Goal: Task Accomplishment & Management: Complete application form

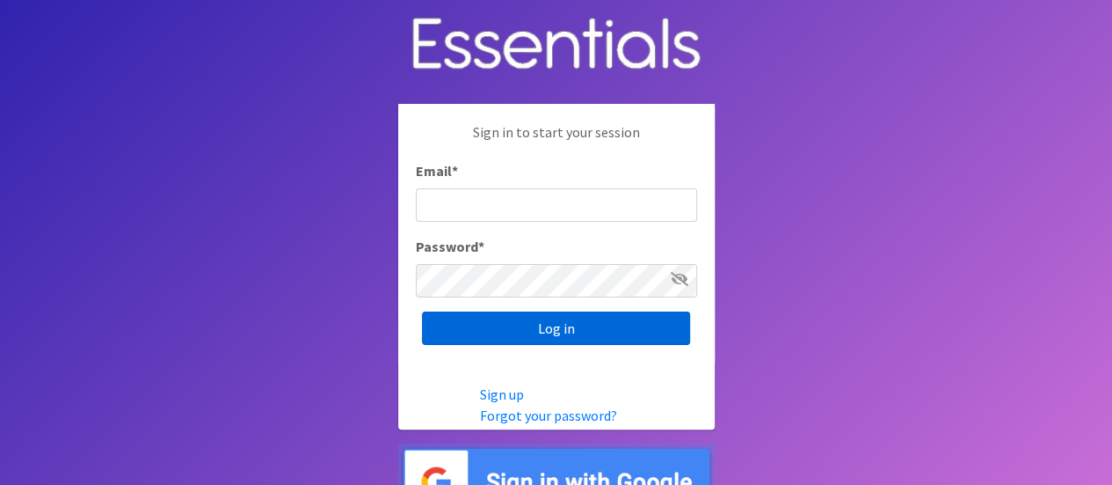
type input "Denise.Lark@dhs.ga.gov"
click at [512, 339] on input "Log in" at bounding box center [556, 327] width 268 height 33
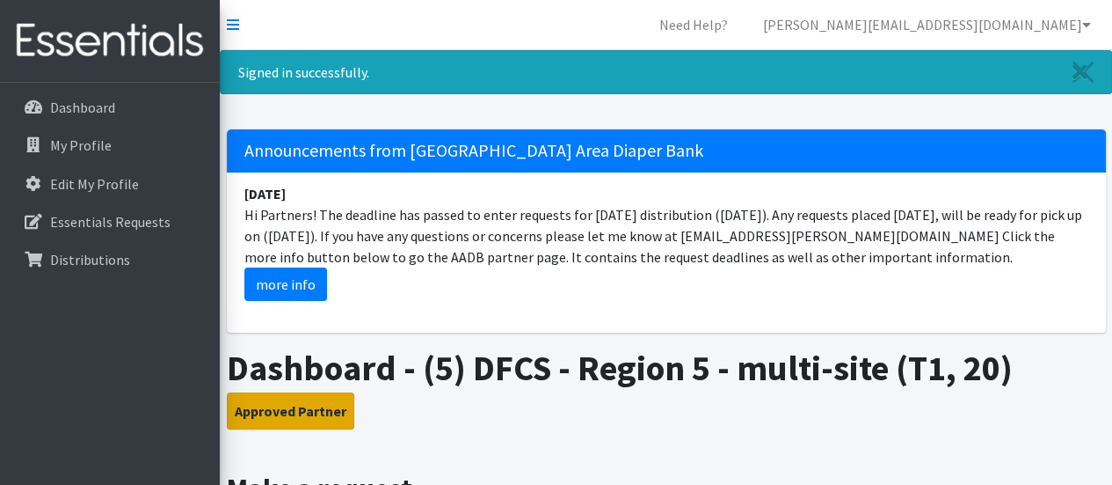
click at [276, 408] on button "Approved Partner" at bounding box center [291, 410] width 128 height 37
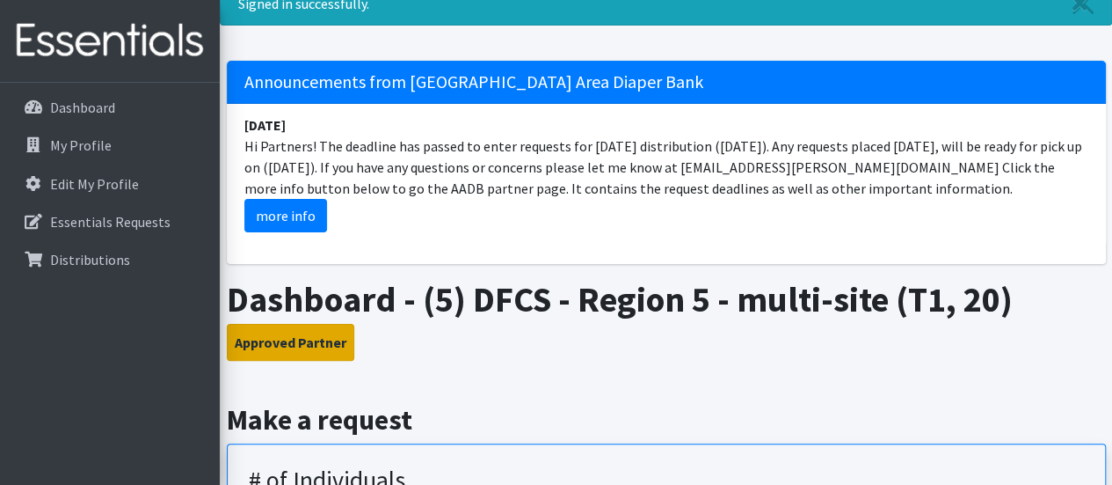
scroll to position [176, 0]
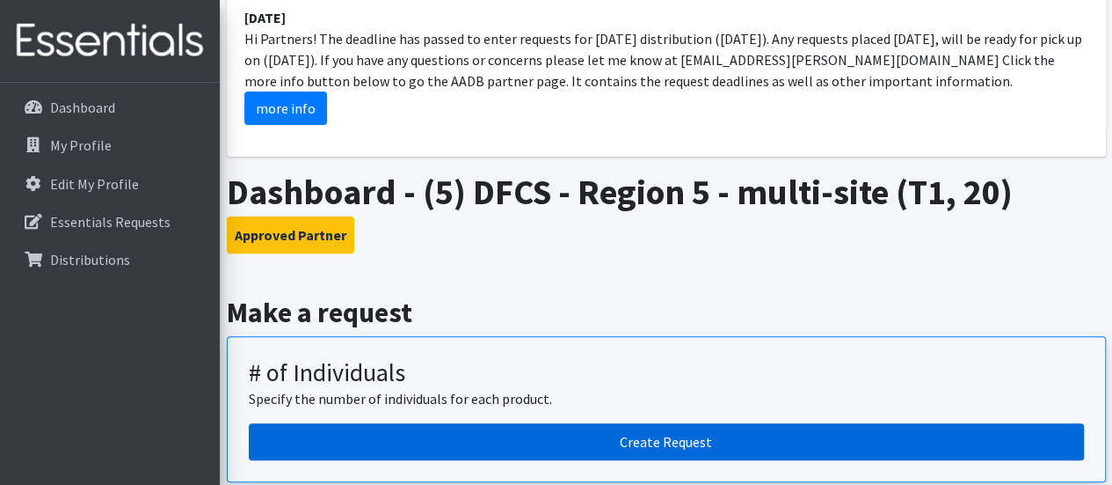
click at [460, 442] on link "Create Request" at bounding box center [666, 441] width 835 height 37
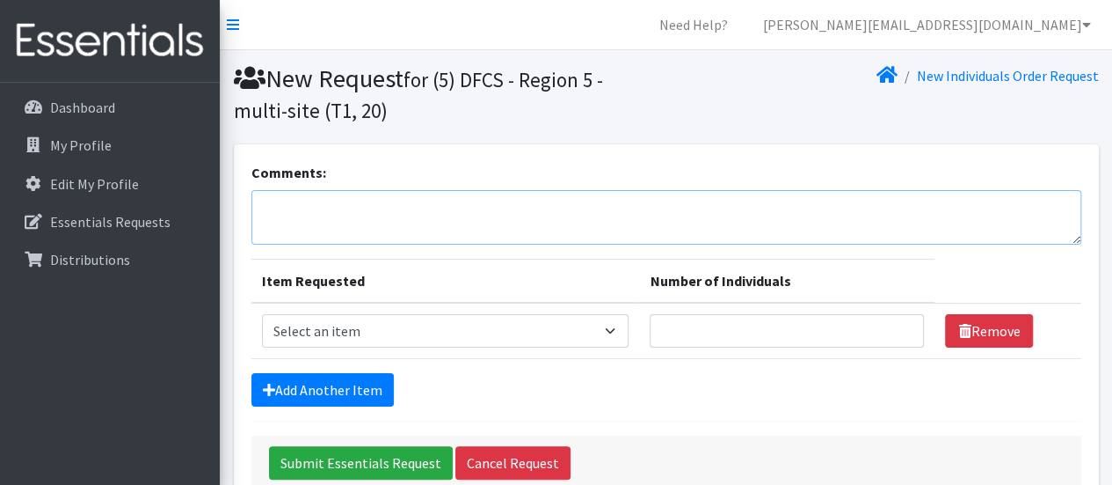
click at [310, 215] on textarea "Comments:" at bounding box center [666, 217] width 830 height 55
type textarea "Barrow County"
click at [619, 333] on select "Select an item A: Babies - Size 0 (Preemie) A: Babies - Size 01 (newborn) A: Ba…" at bounding box center [446, 330] width 368 height 33
select select "5600"
click at [262, 314] on select "Select an item A: Babies - Size 0 (Preemie) A: Babies - Size 01 (newborn) A: Ba…" at bounding box center [446, 330] width 368 height 33
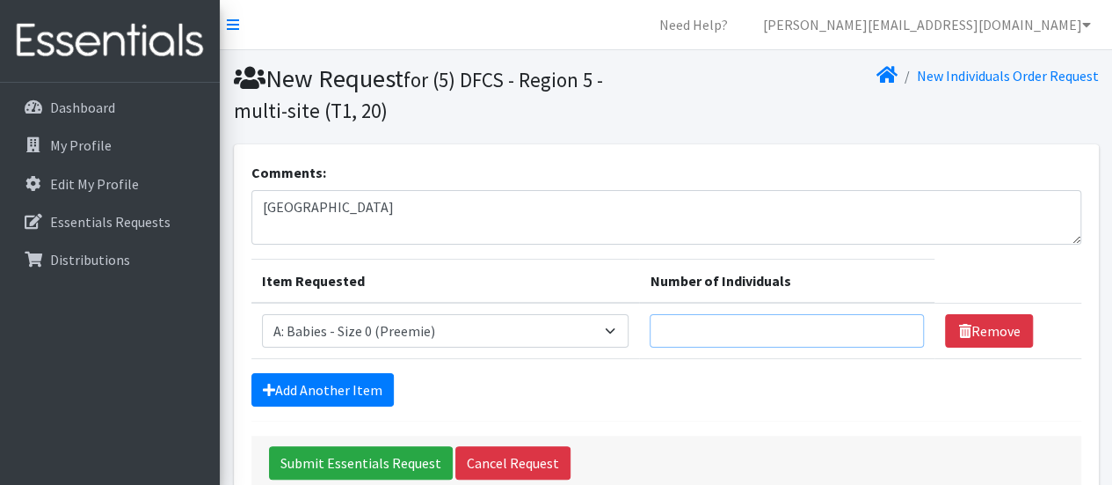
click at [689, 332] on input "Number of Individuals" at bounding box center [787, 330] width 274 height 33
type input "3"
click at [318, 389] on link "Add Another Item" at bounding box center [322, 389] width 142 height 33
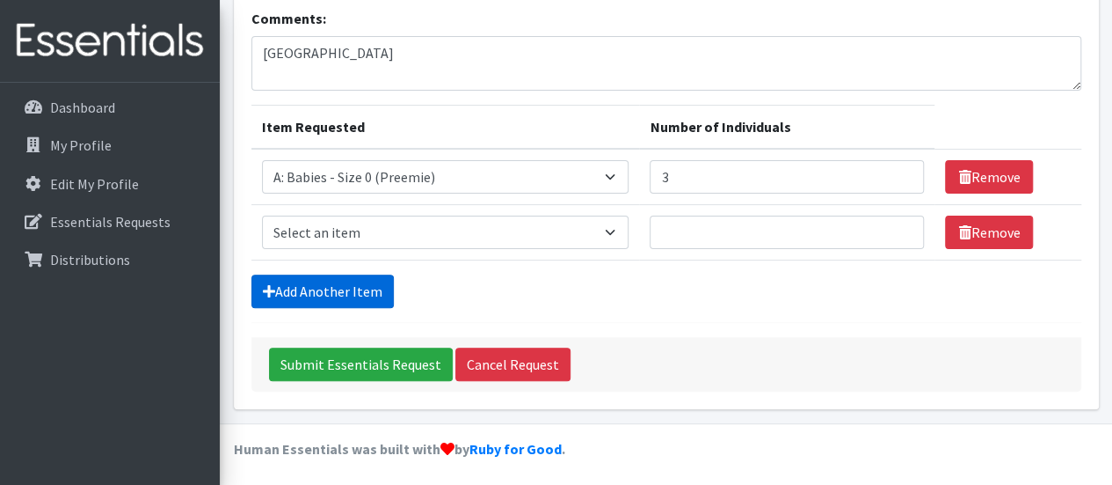
scroll to position [155, 0]
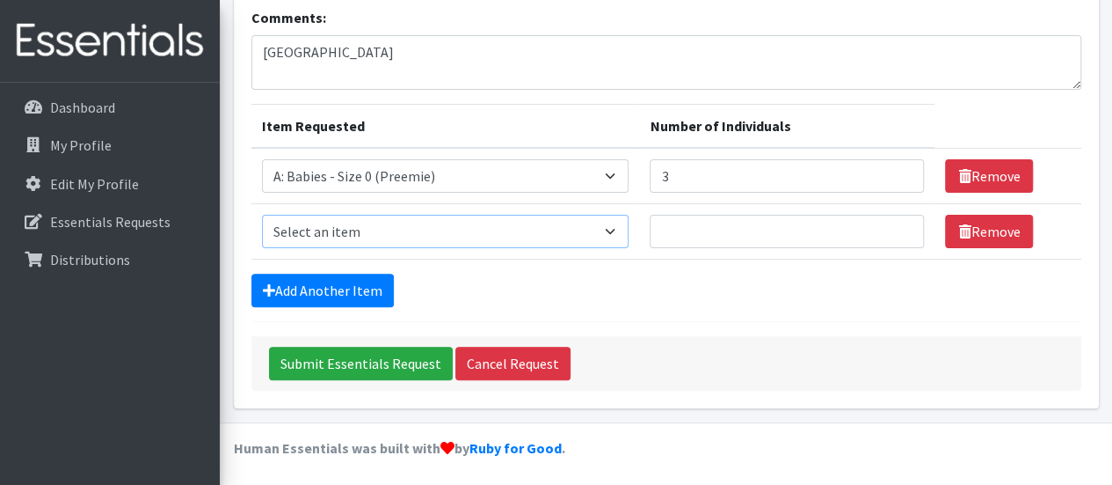
click at [610, 229] on select "Select an item A: Babies - Size 0 (Preemie) A: Babies - Size 01 (newborn) A: Ba…" at bounding box center [446, 231] width 368 height 33
select select "5611"
click at [262, 215] on select "Select an item A: Babies - Size 0 (Preemie) A: Babies - Size 01 (newborn) A: Ba…" at bounding box center [446, 231] width 368 height 33
type input "4"
click at [325, 281] on link "Add Another Item" at bounding box center [322, 289] width 142 height 33
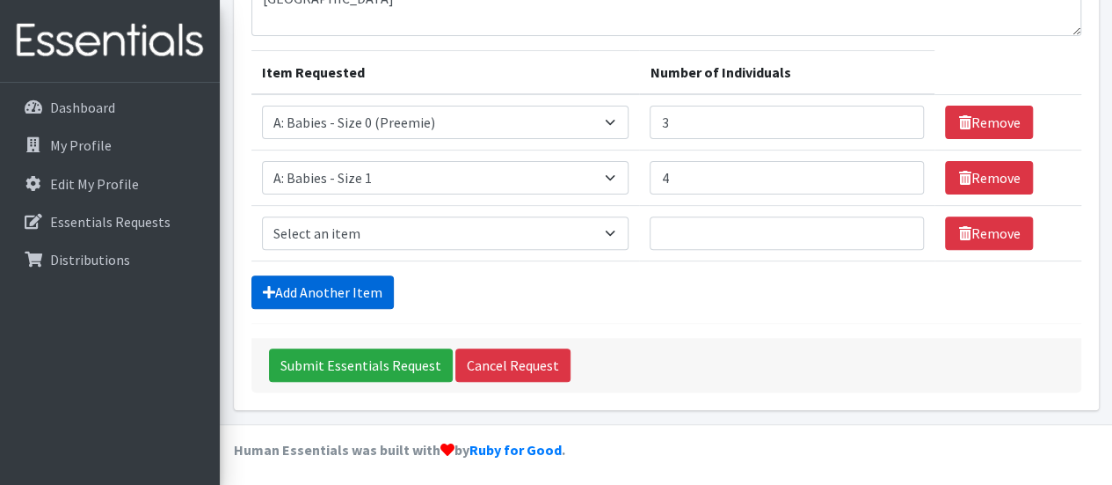
scroll to position [210, 0]
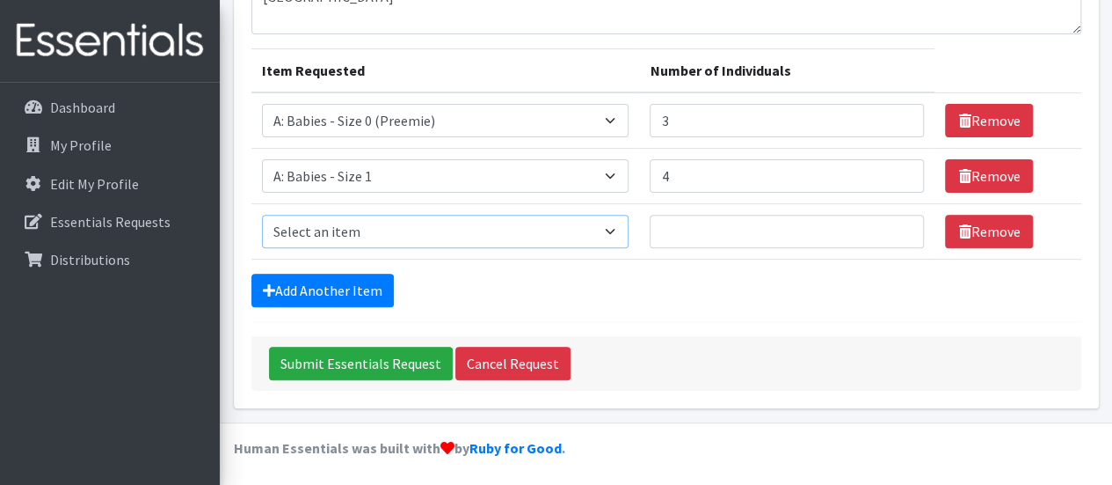
click at [617, 226] on select "Select an item A: Babies - Size 0 (Preemie) A: Babies - Size 01 (newborn) A: Ba…" at bounding box center [446, 231] width 368 height 33
select select "5611"
click at [262, 215] on select "Select an item A: Babies - Size 0 (Preemie) A: Babies - Size 01 (newborn) A: Ba…" at bounding box center [446, 231] width 368 height 33
click at [610, 227] on select "Select an item A: Babies - Size 0 (Preemie) A: Babies - Size 01 (newborn) A: Ba…" at bounding box center [446, 231] width 368 height 33
drag, startPoint x: 580, startPoint y: 280, endPoint x: 589, endPoint y: 273, distance: 10.7
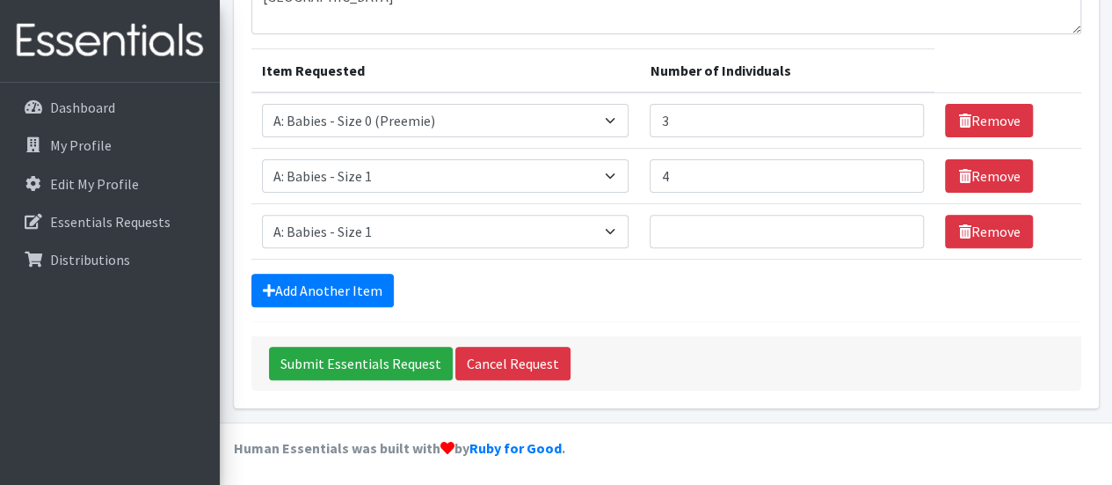
click at [580, 280] on div "Add Another Item" at bounding box center [666, 289] width 830 height 33
click at [674, 120] on input "3" at bounding box center [787, 120] width 274 height 33
type input "4"
click at [678, 230] on input "Number of Individuals" at bounding box center [787, 231] width 274 height 33
type input "3"
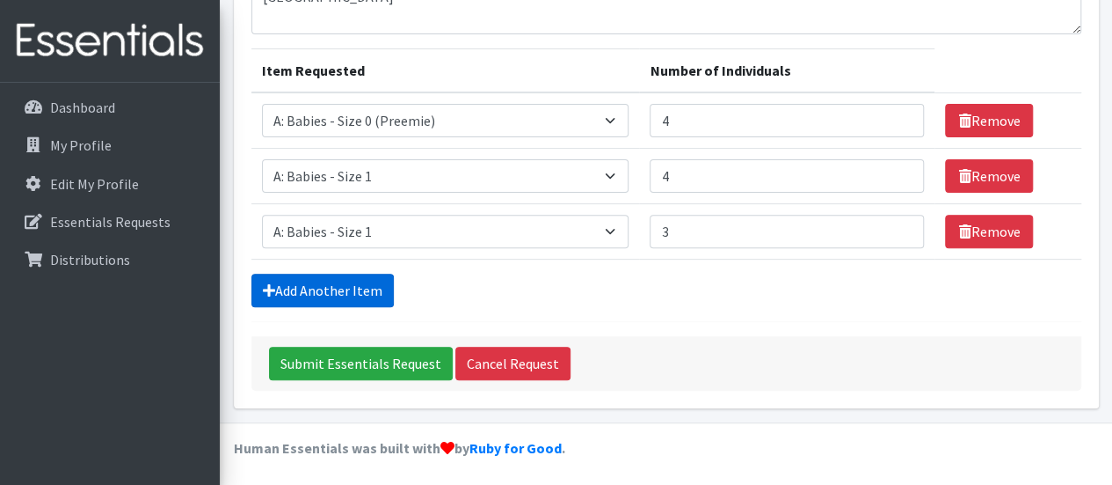
click at [347, 284] on link "Add Another Item" at bounding box center [322, 289] width 142 height 33
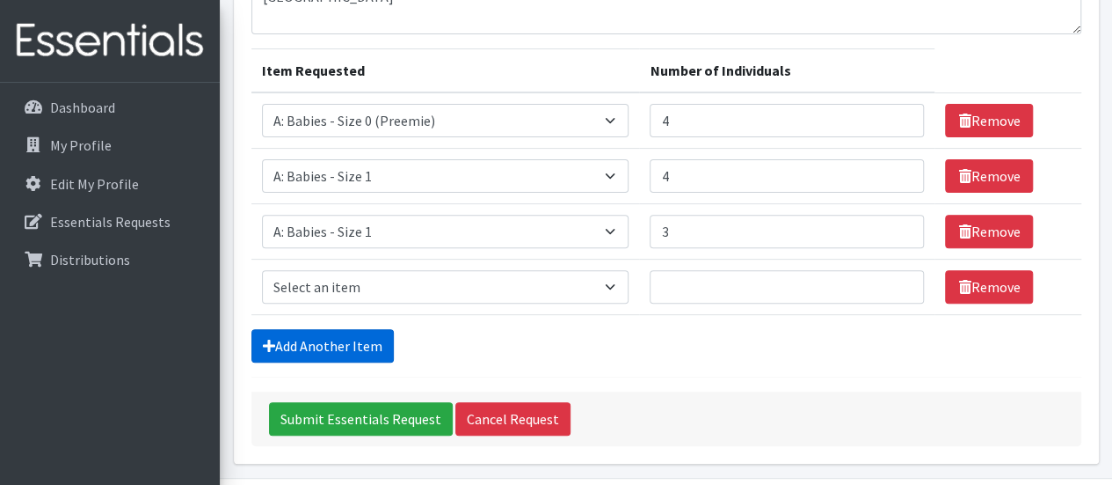
scroll to position [266, 0]
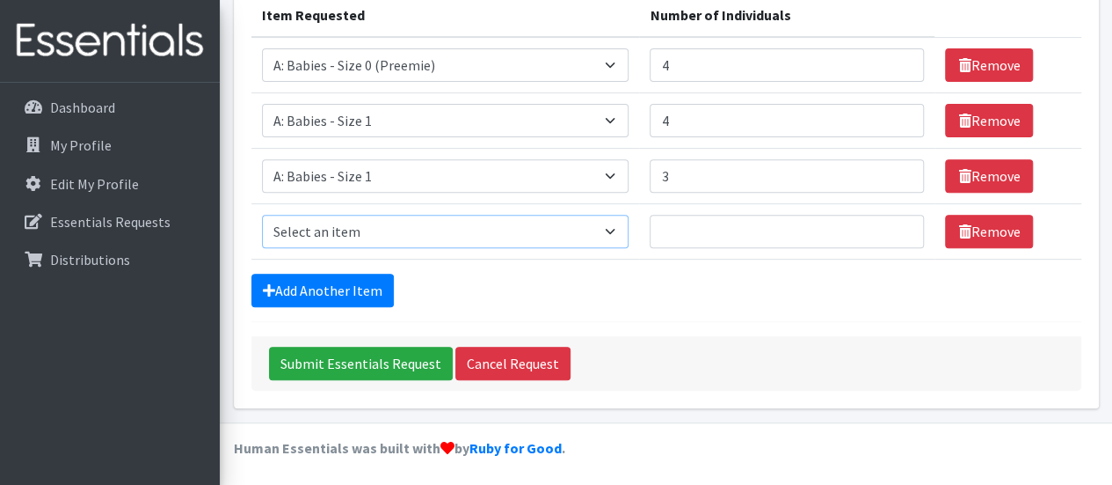
click at [617, 230] on select "Select an item A: Babies - Size 0 (Preemie) A: Babies - Size 01 (newborn) A: Ba…" at bounding box center [446, 231] width 368 height 33
select select "5614"
click at [262, 215] on select "Select an item A: Babies - Size 0 (Preemie) A: Babies - Size 01 (newborn) A: Ba…" at bounding box center [446, 231] width 368 height 33
click at [680, 231] on input "Number of Individuals" at bounding box center [787, 231] width 274 height 33
type input "3"
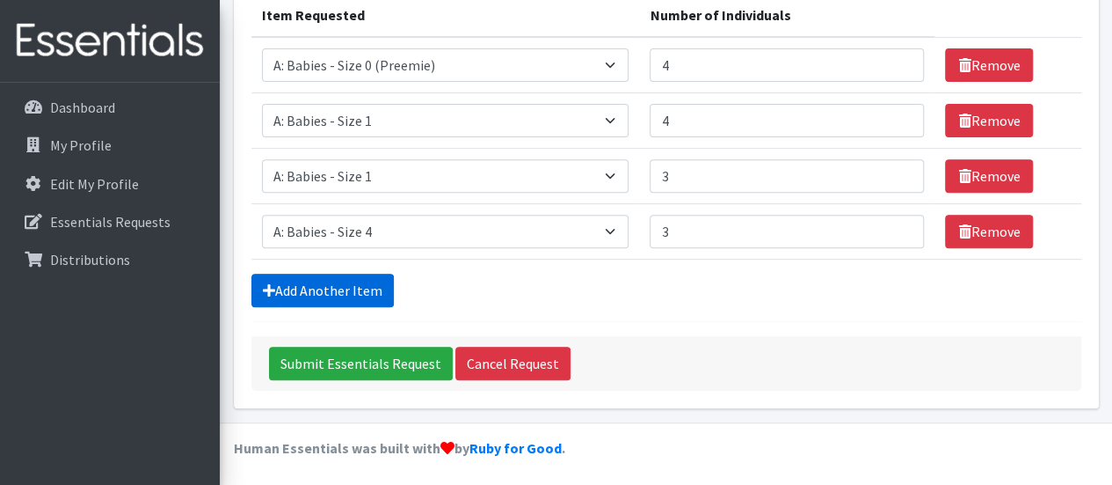
click at [353, 280] on link "Add Another Item" at bounding box center [322, 289] width 142 height 33
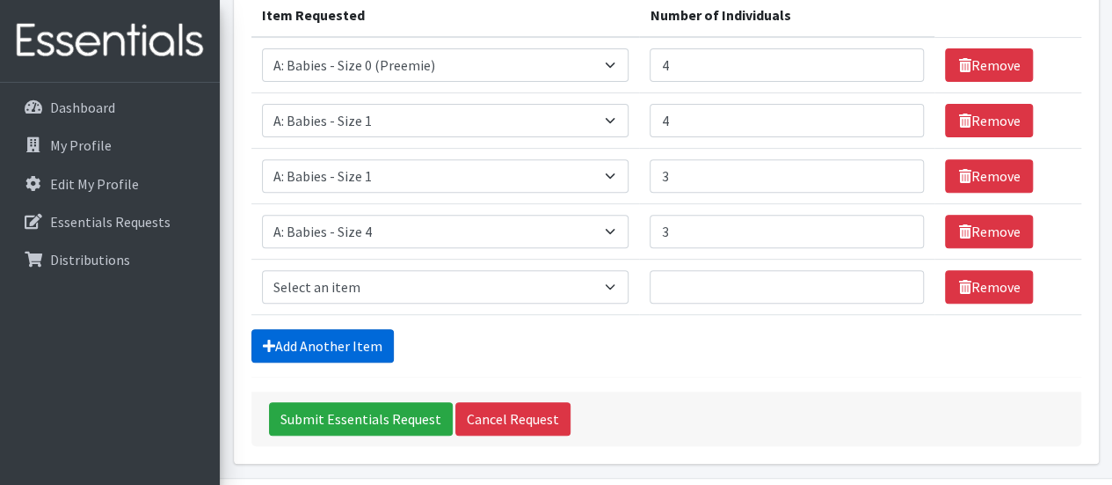
scroll to position [320, 0]
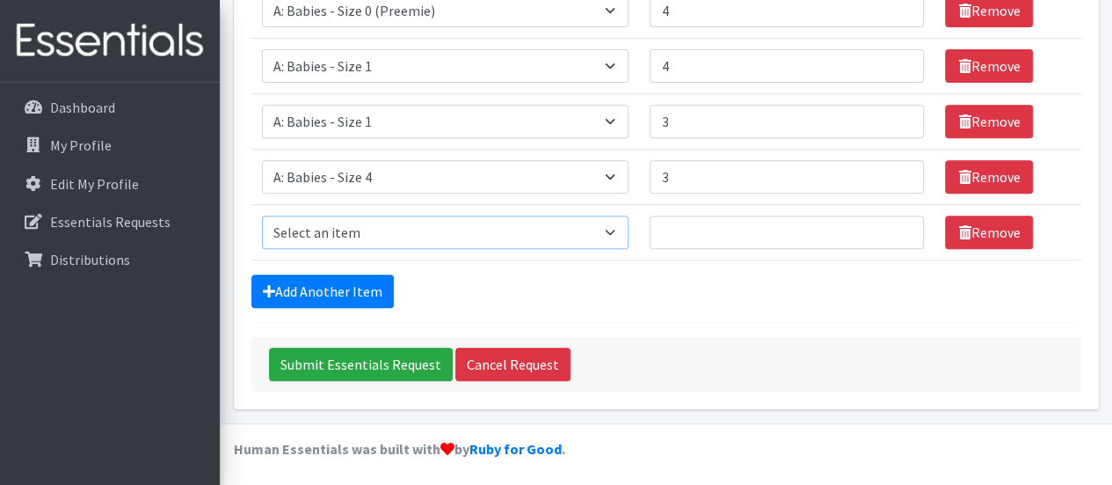
click at [616, 228] on select "Select an item A: Babies - Size 0 (Preemie) A: Babies - Size 01 (newborn) A: Ba…" at bounding box center [446, 231] width 368 height 33
select select "8888"
click at [262, 215] on select "Select an item A: Babies - Size 0 (Preemie) A: Babies - Size 01 (newborn) A: Ba…" at bounding box center [446, 231] width 368 height 33
click at [689, 227] on input "Number of Individuals" at bounding box center [787, 231] width 274 height 33
type input "2"
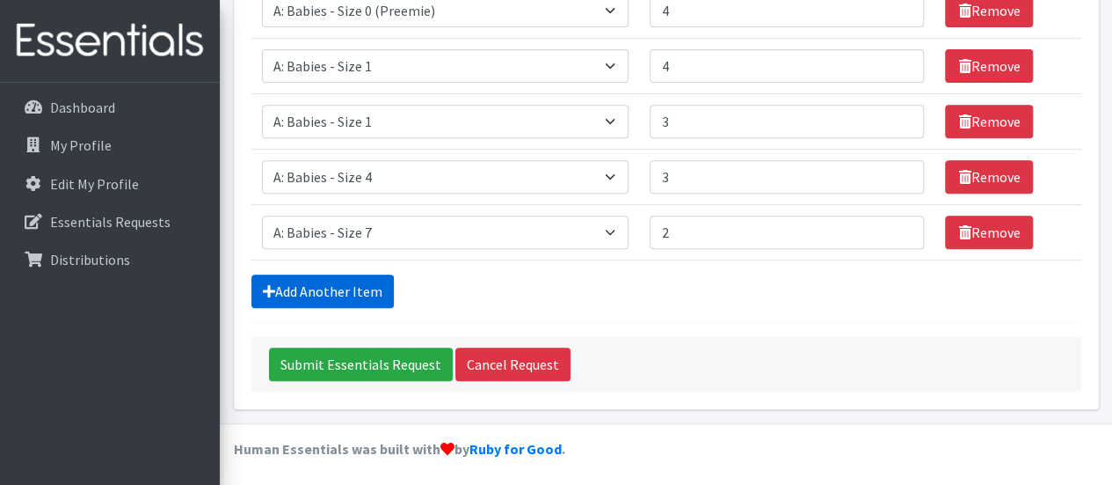
click at [375, 277] on link "Add Another Item" at bounding box center [322, 290] width 142 height 33
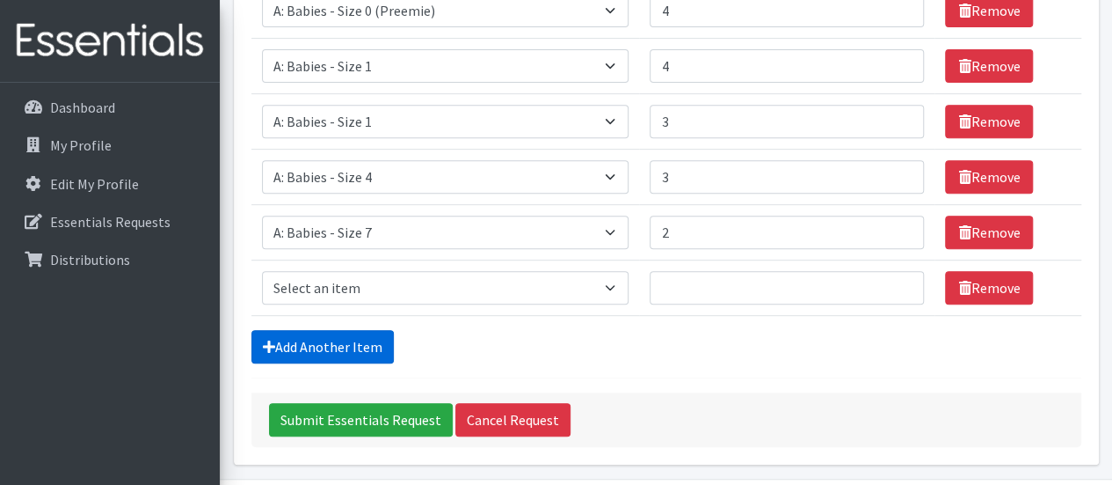
scroll to position [375, 0]
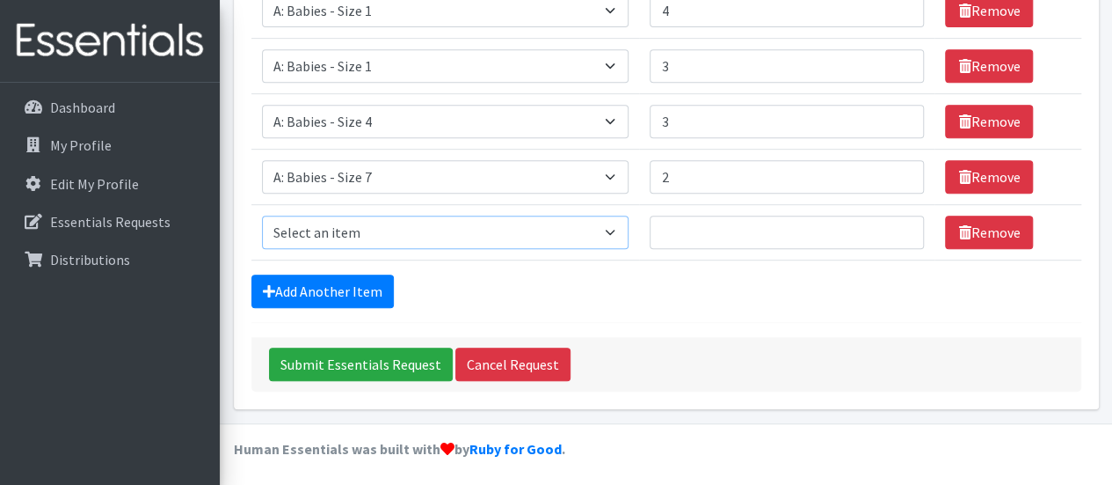
click at [609, 228] on select "Select an item A: Babies - Size 0 (Preemie) A: Babies - Size 01 (newborn) A: Ba…" at bounding box center [446, 231] width 368 height 33
select select "5614"
click at [262, 215] on select "Select an item A: Babies - Size 0 (Preemie) A: Babies - Size 01 (newborn) A: Ba…" at bounding box center [446, 231] width 368 height 33
click at [681, 230] on input "Number of Individuals" at bounding box center [787, 231] width 274 height 33
type input "3"
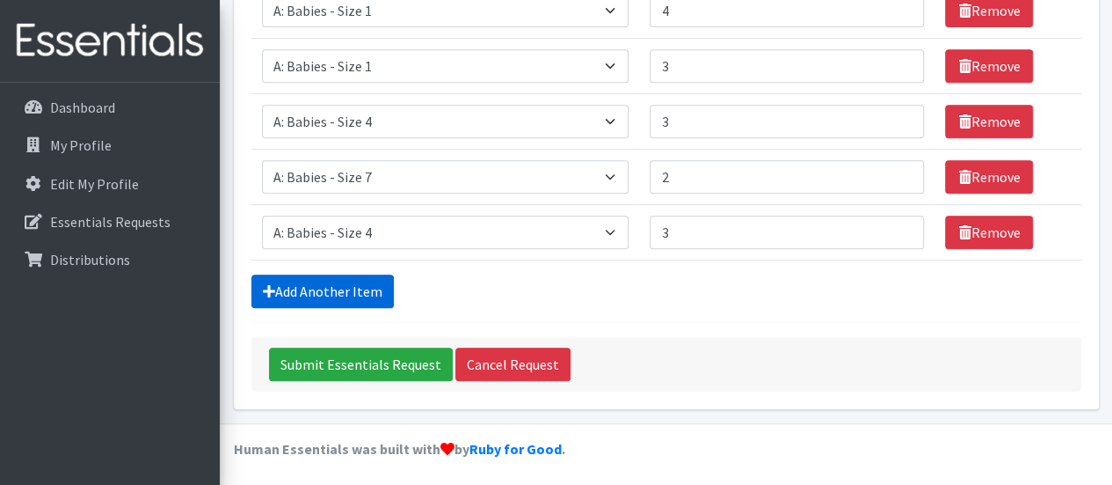
click at [338, 286] on link "Add Another Item" at bounding box center [322, 290] width 142 height 33
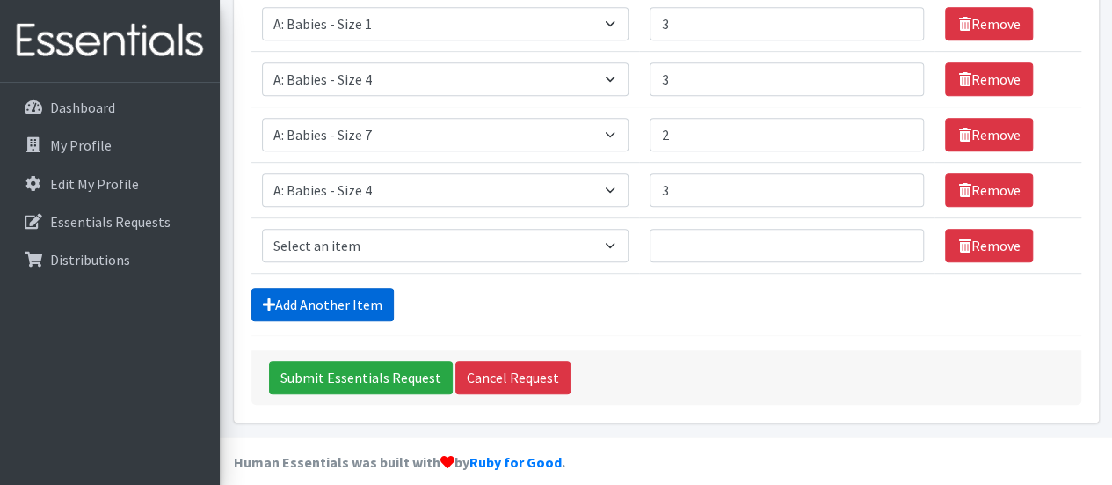
scroll to position [431, 0]
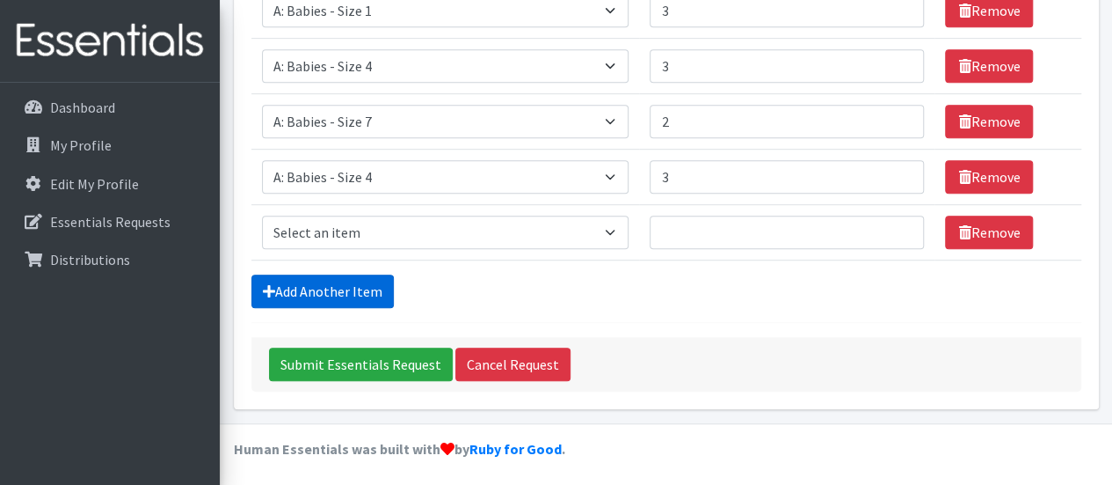
click at [329, 288] on link "Add Another Item" at bounding box center [322, 290] width 142 height 33
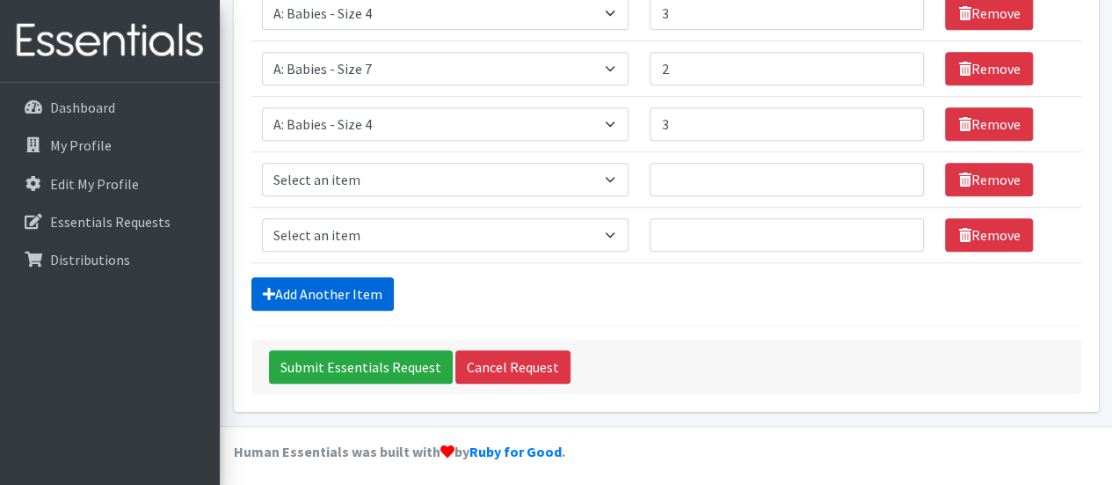
scroll to position [485, 0]
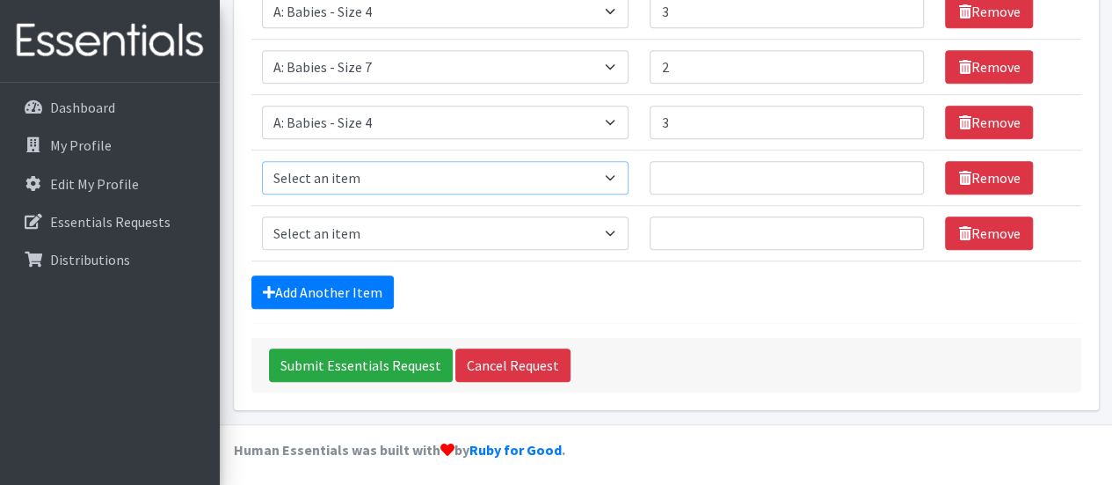
click at [617, 174] on select "Select an item A: Babies - Size 0 (Preemie) A: Babies - Size 01 (newborn) A: Ba…" at bounding box center [446, 177] width 368 height 33
select select "5597"
click at [262, 161] on select "Select an item A: Babies - Size 0 (Preemie) A: Babies - Size 01 (newborn) A: Ba…" at bounding box center [446, 177] width 368 height 33
click at [680, 178] on input "Number of Individuals" at bounding box center [787, 177] width 274 height 33
type input "2"
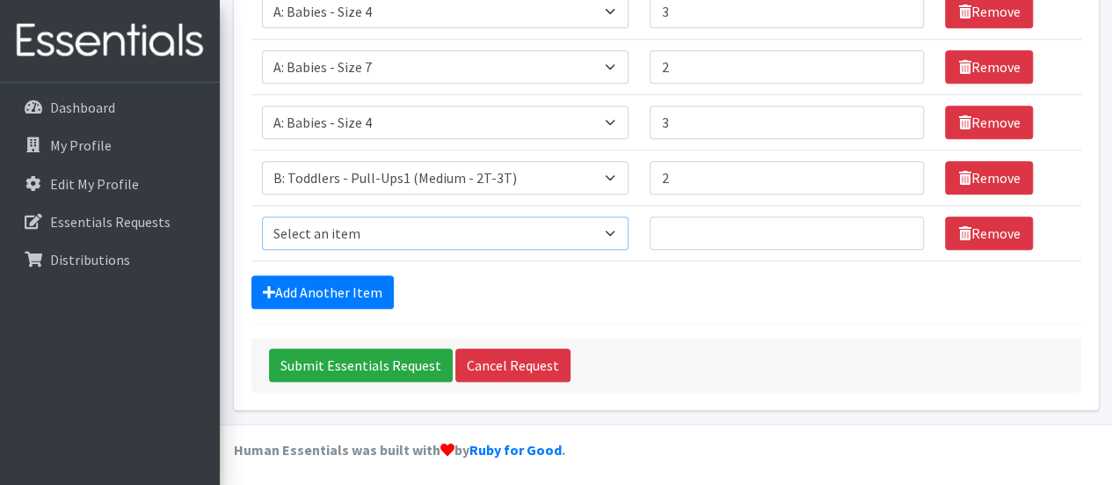
click at [611, 227] on select "Select an item A: Babies - Size 0 (Preemie) A: Babies - Size 01 (newborn) A: Ba…" at bounding box center [446, 232] width 368 height 33
select select "5598"
click at [262, 216] on select "Select an item A: Babies - Size 0 (Preemie) A: Babies - Size 01 (newborn) A: Ba…" at bounding box center [446, 232] width 368 height 33
click at [675, 242] on input "Number of Individuals" at bounding box center [787, 232] width 274 height 33
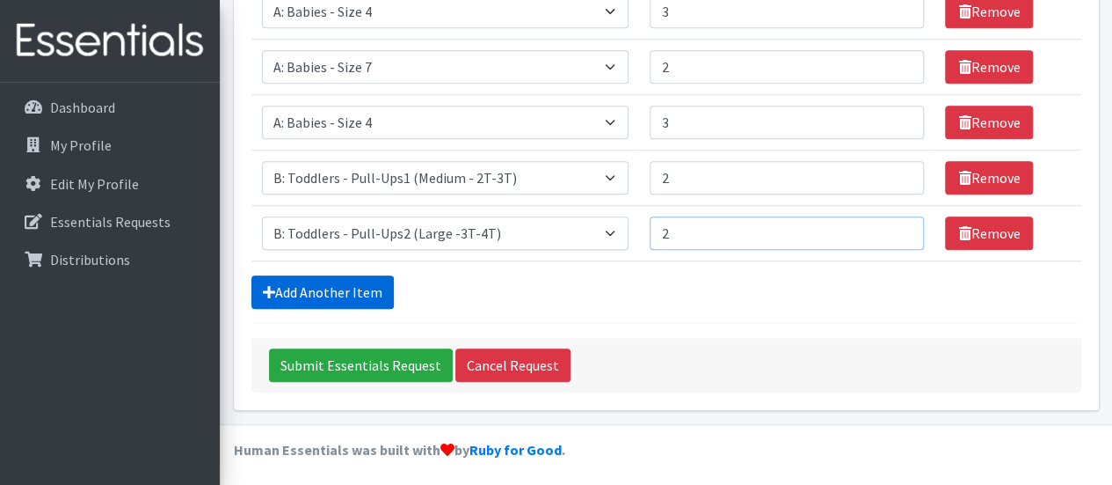
type input "2"
click at [327, 288] on link "Add Another Item" at bounding box center [322, 291] width 142 height 33
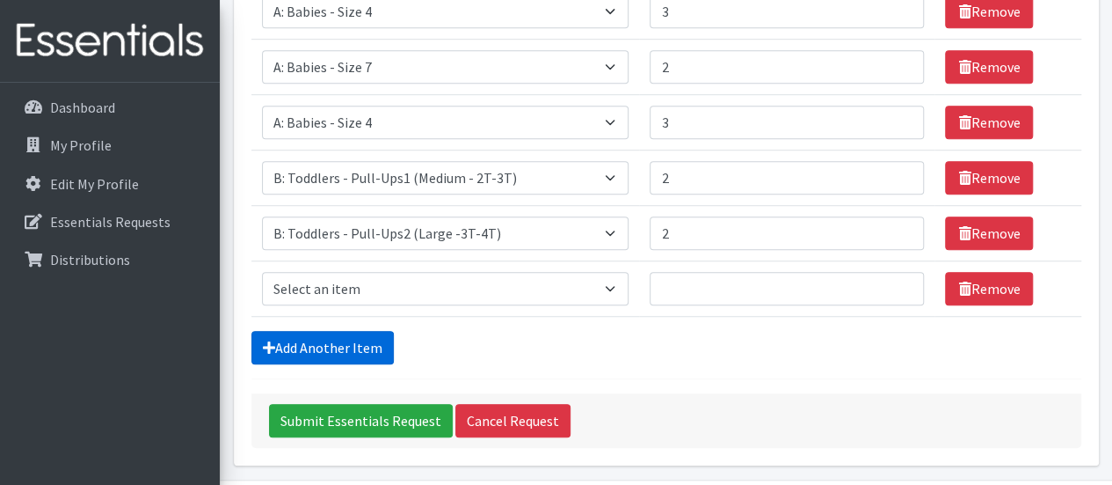
scroll to position [541, 0]
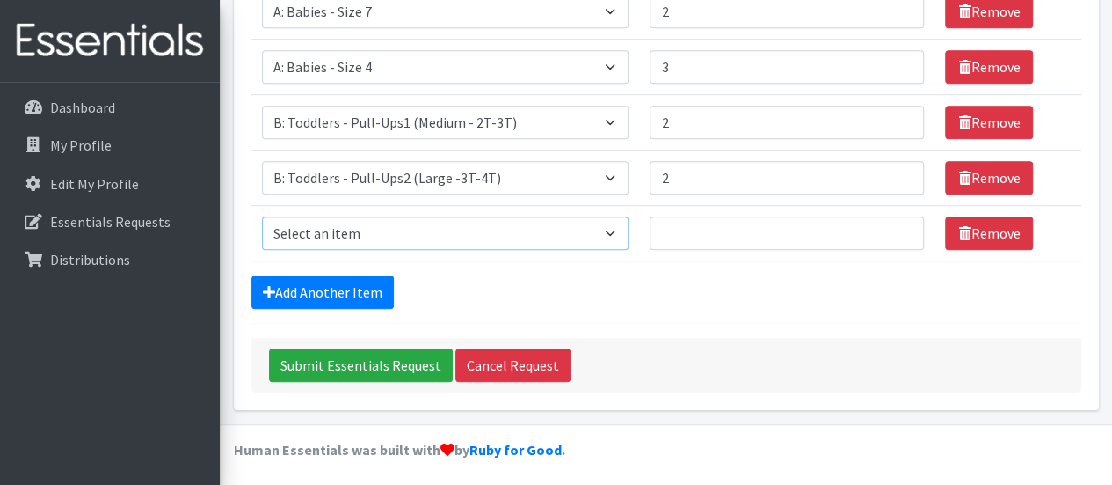
click at [620, 222] on select "Select an item A: Babies - Size 0 (Preemie) A: Babies - Size 01 (newborn) A: Ba…" at bounding box center [446, 232] width 368 height 33
select select "5599"
click at [262, 216] on select "Select an item A: Babies - Size 0 (Preemie) A: Babies - Size 01 (newborn) A: Ba…" at bounding box center [446, 232] width 368 height 33
click at [681, 237] on input "Number of Individuals" at bounding box center [787, 232] width 274 height 33
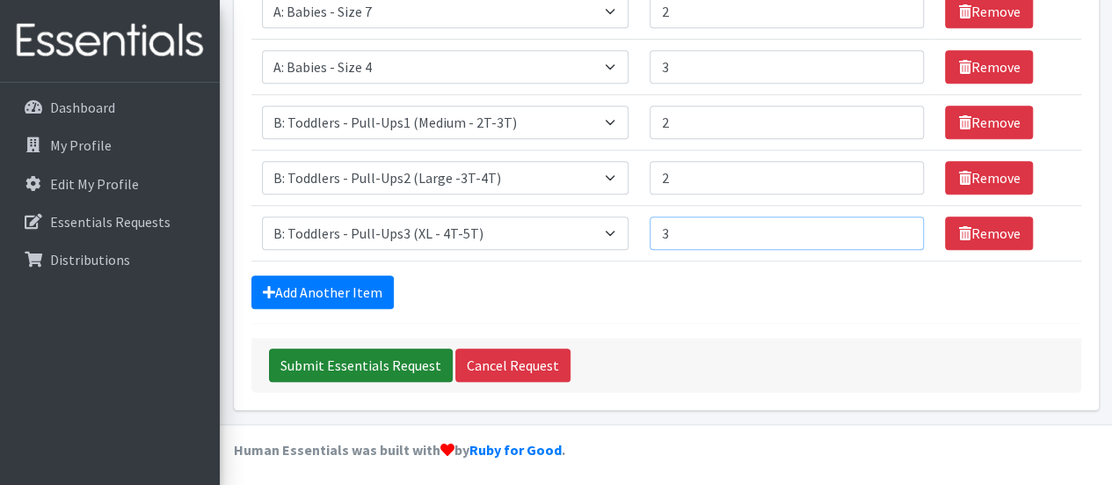
type input "3"
click at [373, 353] on input "Submit Essentials Request" at bounding box center [361, 364] width 184 height 33
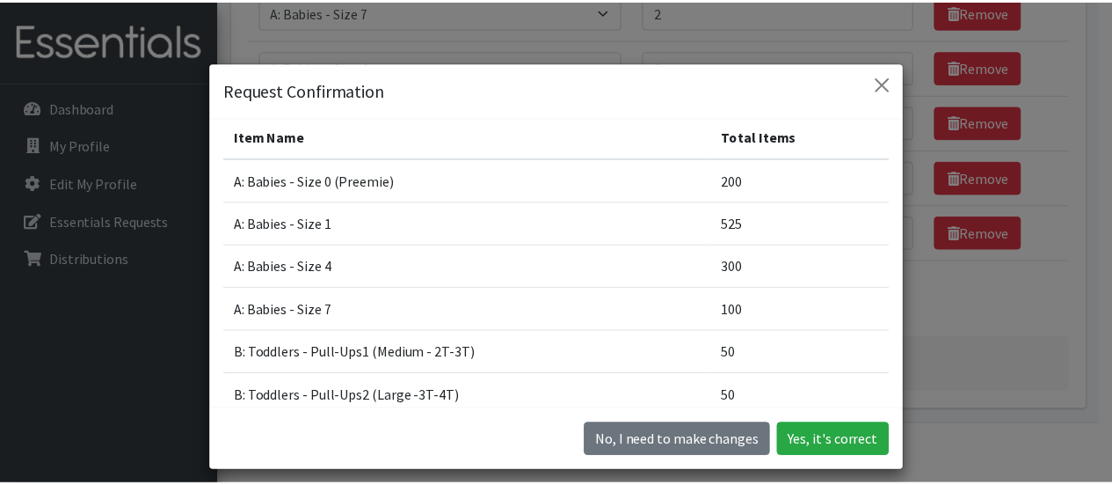
scroll to position [0, 0]
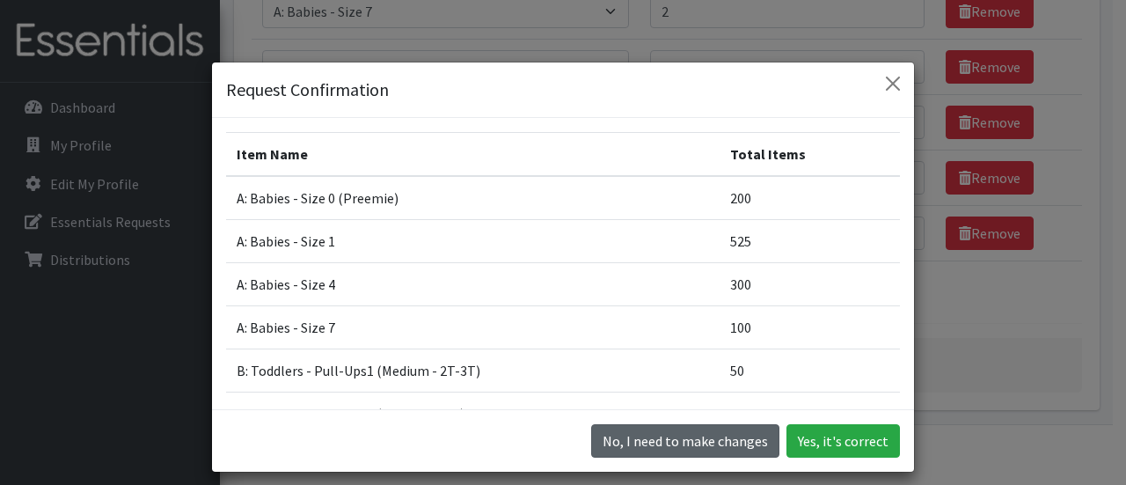
click at [761, 439] on button "No, I need to make changes" at bounding box center [685, 440] width 188 height 33
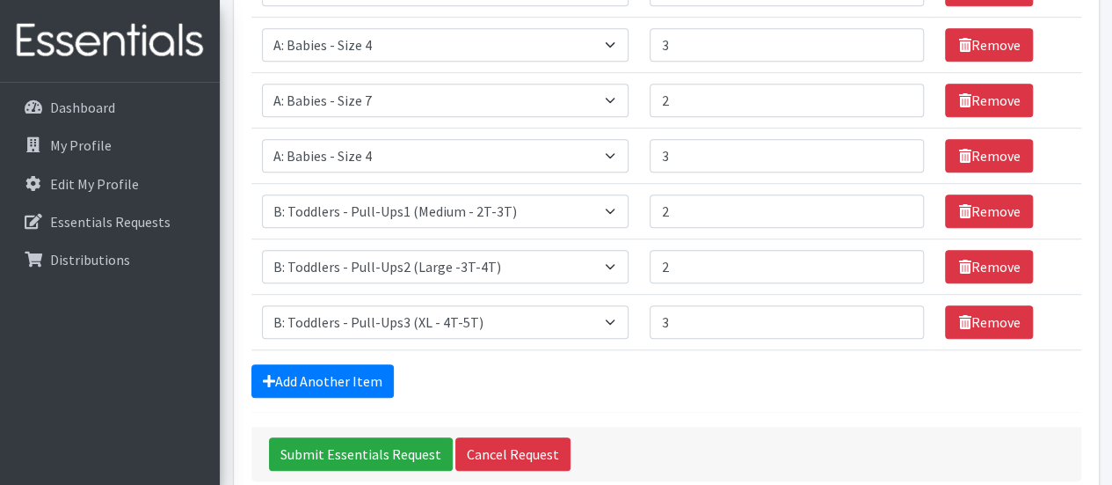
scroll to position [277, 0]
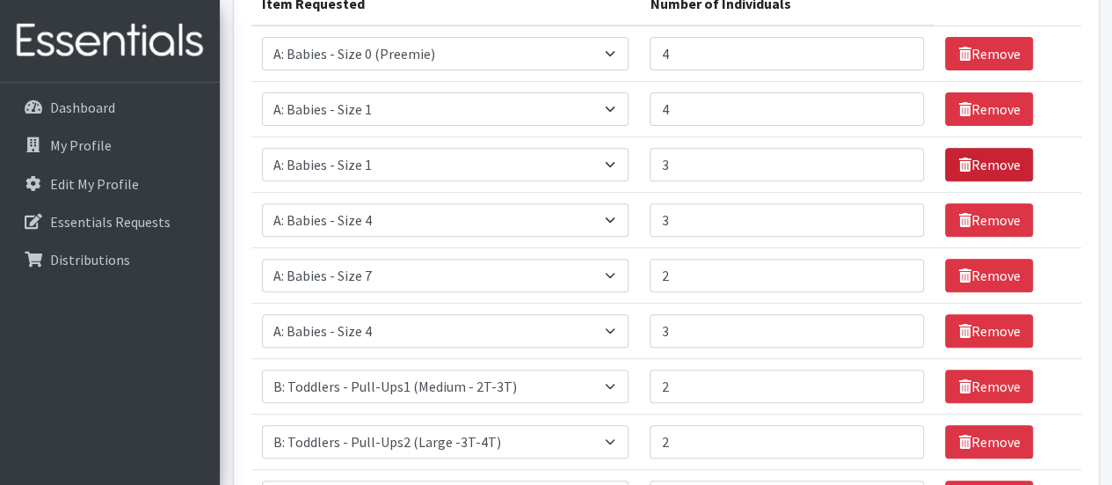
click at [992, 158] on link "Remove" at bounding box center [989, 164] width 88 height 33
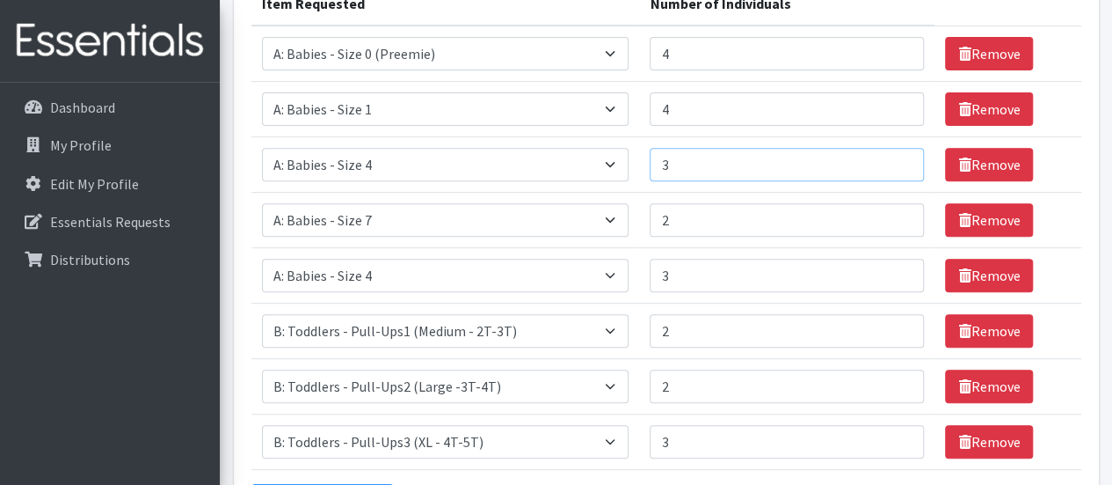
click at [674, 165] on input "3" at bounding box center [787, 164] width 274 height 33
click at [987, 163] on link "Remove" at bounding box center [989, 164] width 88 height 33
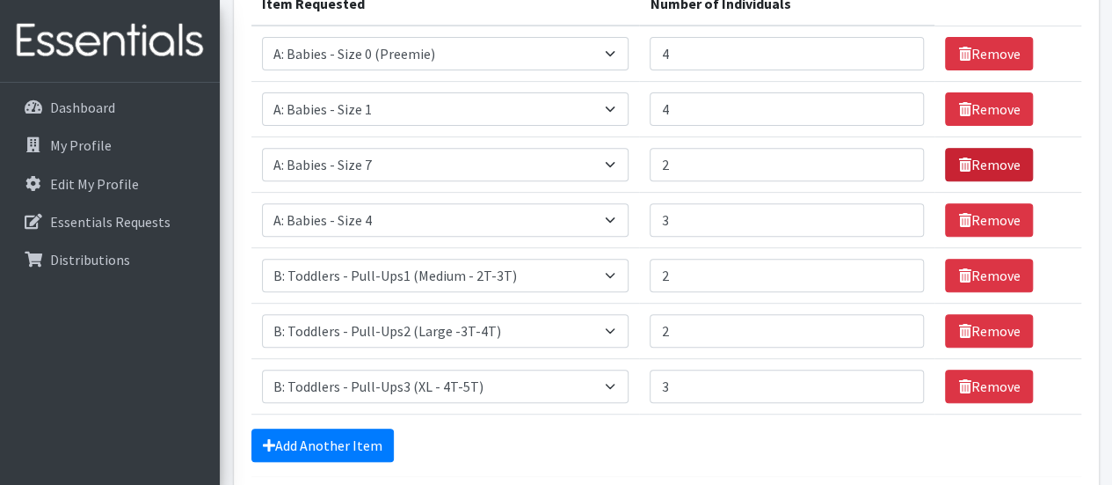
click at [994, 158] on link "Remove" at bounding box center [989, 164] width 88 height 33
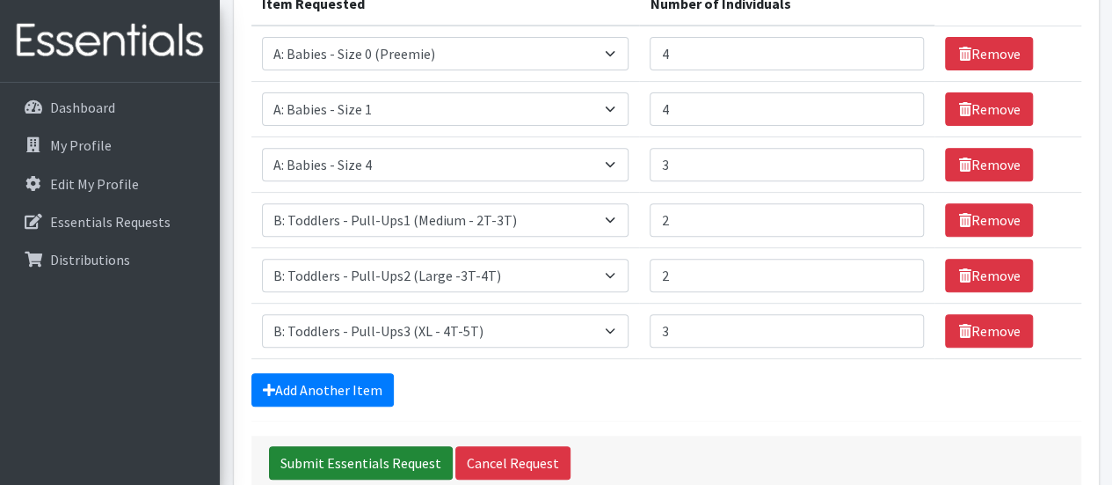
click at [322, 448] on input "Submit Essentials Request" at bounding box center [361, 462] width 184 height 33
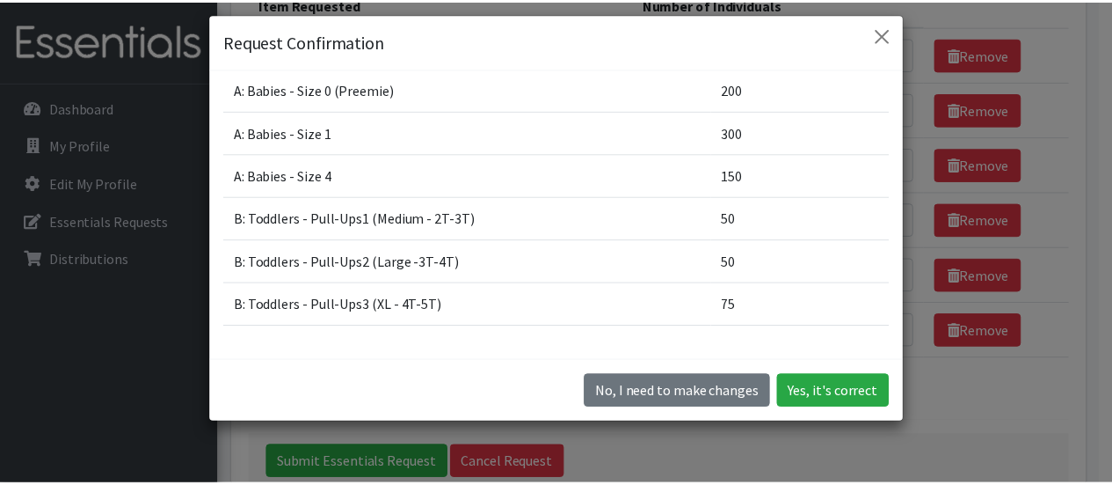
scroll to position [88, 0]
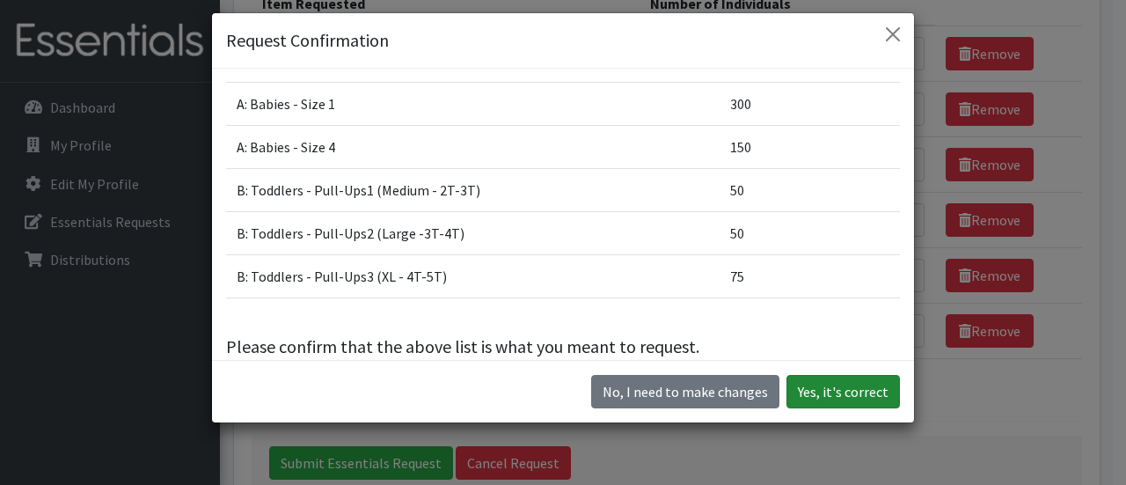
click at [811, 386] on button "Yes, it's correct" at bounding box center [842, 391] width 113 height 33
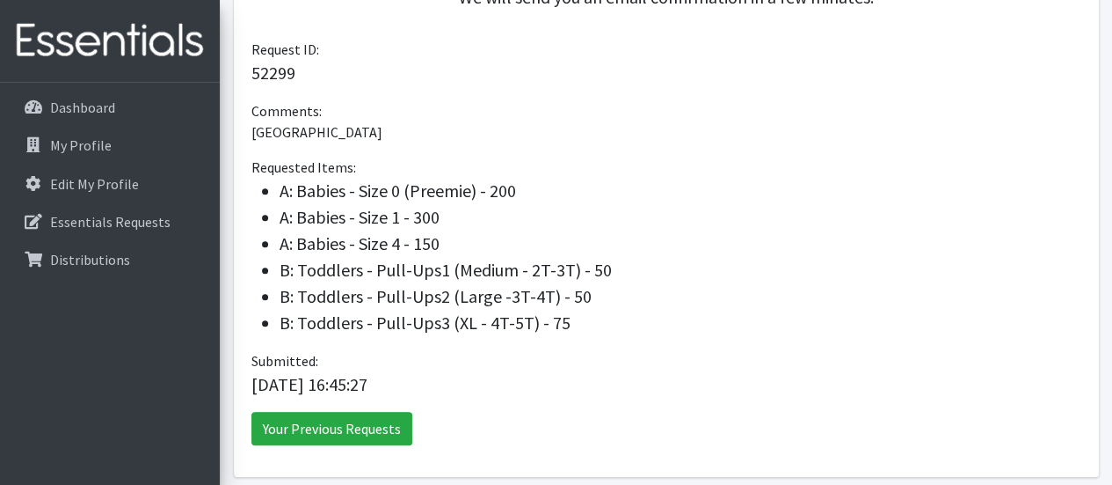
scroll to position [598, 0]
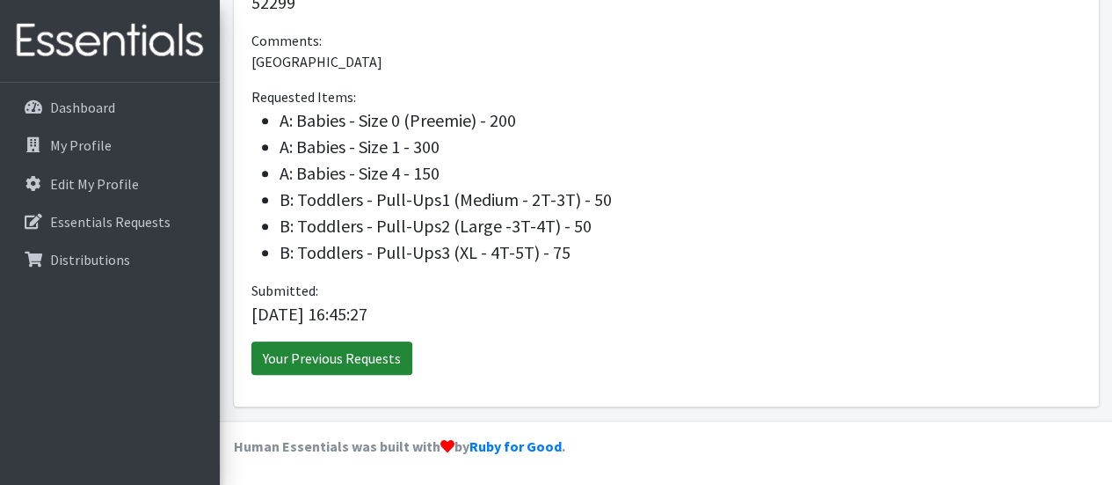
click at [331, 349] on link "Your Previous Requests" at bounding box center [331, 357] width 161 height 33
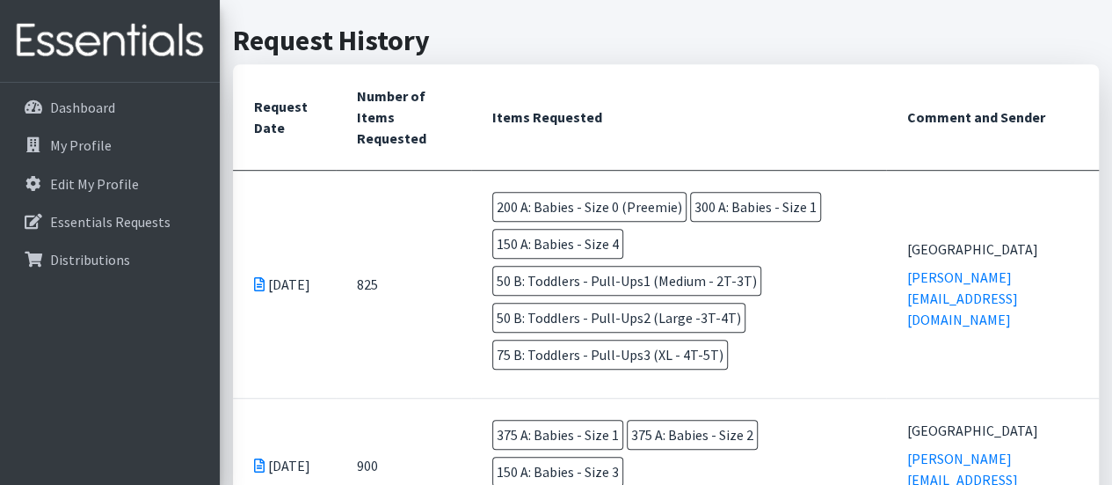
scroll to position [440, 0]
